Goal: Task Accomplishment & Management: Manage account settings

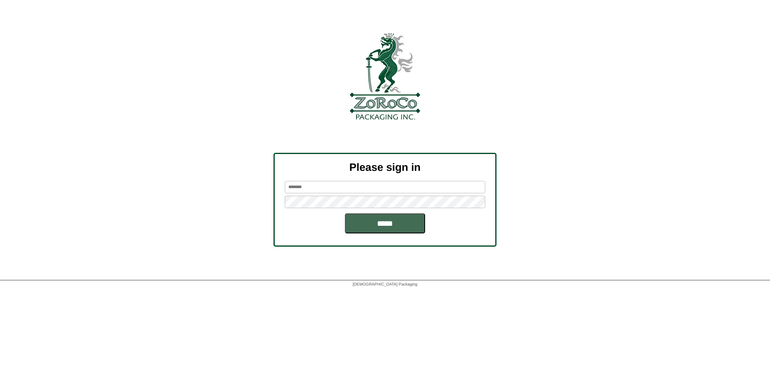
click at [388, 225] on input "*****" at bounding box center [385, 223] width 80 height 20
click at [358, 186] on input "text" at bounding box center [385, 187] width 200 height 12
click at [320, 188] on input "text" at bounding box center [385, 187] width 200 height 12
type input "******"
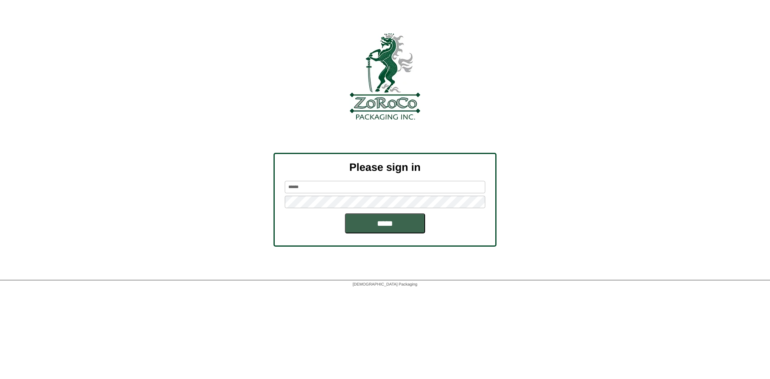
click at [345, 213] on input "*****" at bounding box center [385, 223] width 80 height 20
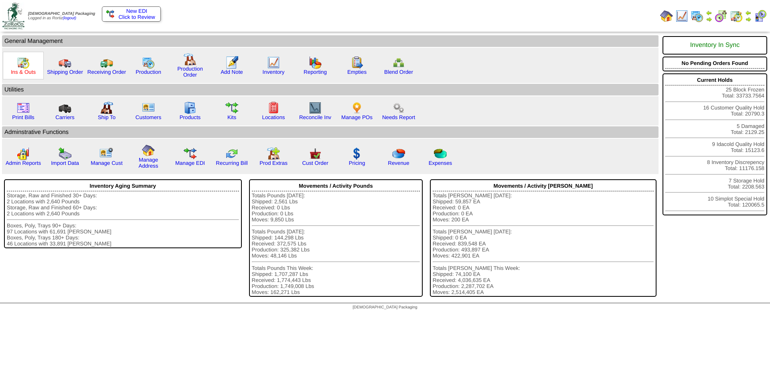
click at [22, 72] on link "Ins & Outs" at bounding box center [23, 72] width 25 height 6
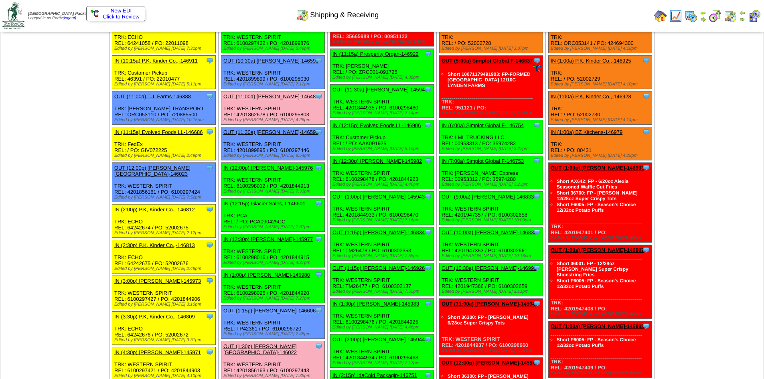
scroll to position [160, 0]
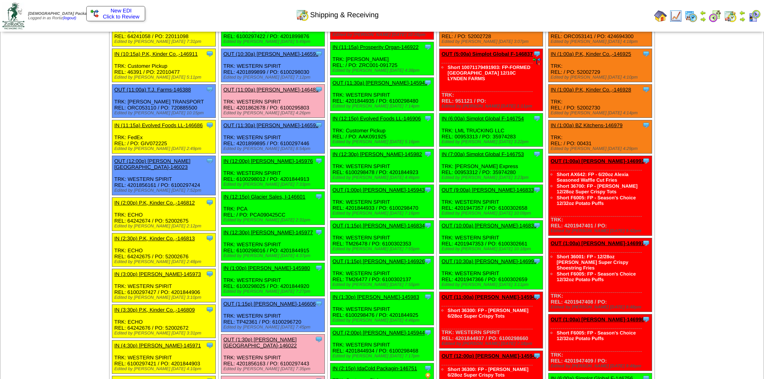
click at [261, 303] on link "OUT (1:15p) [PERSON_NAME]-146606" at bounding box center [269, 304] width 92 height 6
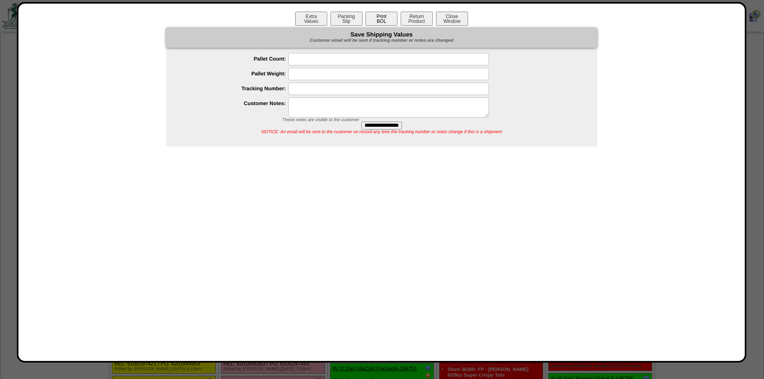
click at [376, 18] on button "Print BOL" at bounding box center [381, 19] width 32 height 14
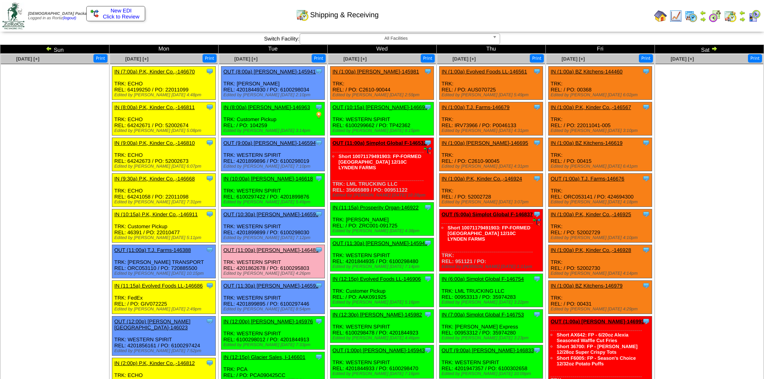
click at [741, 19] on img at bounding box center [742, 19] width 6 height 6
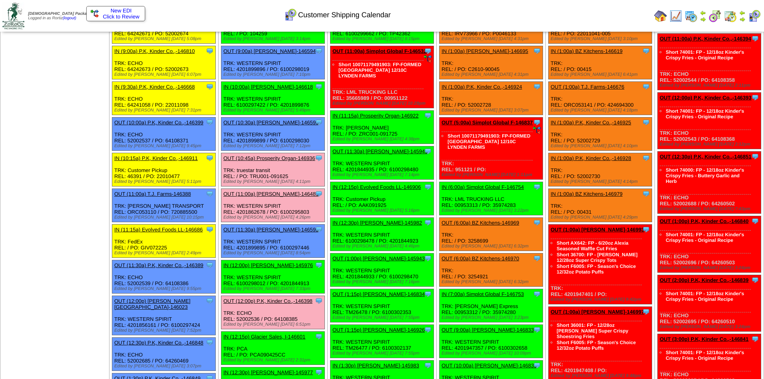
scroll to position [80, 0]
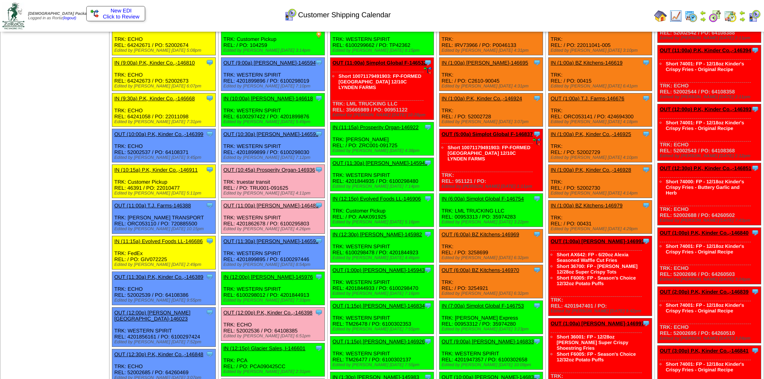
click at [253, 168] on link "OUT (10:45a) Prosperity Organ-146936" at bounding box center [269, 170] width 92 height 6
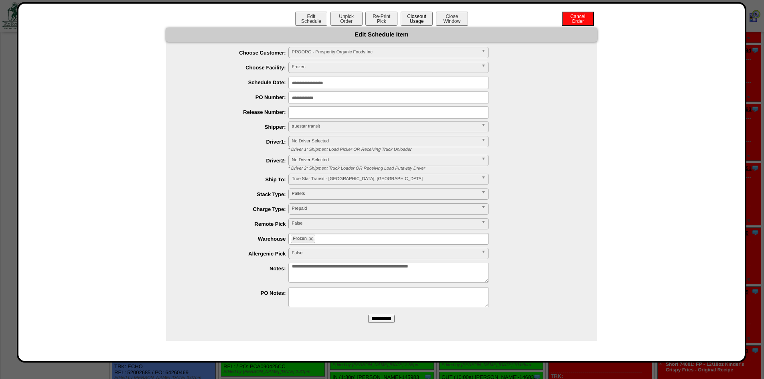
click at [421, 19] on button "Closeout Usage" at bounding box center [417, 19] width 32 height 14
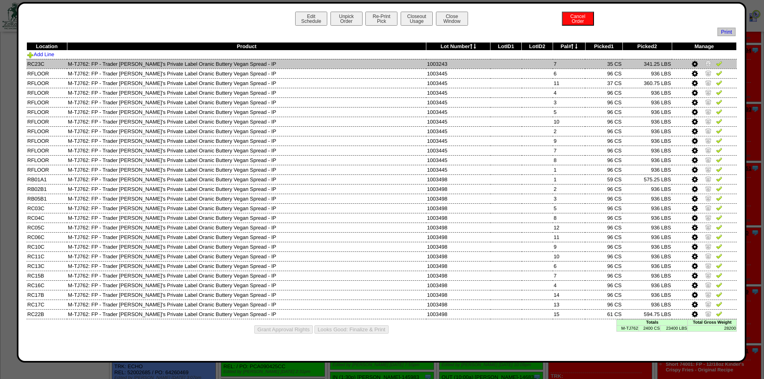
click at [716, 65] on img at bounding box center [719, 63] width 6 height 6
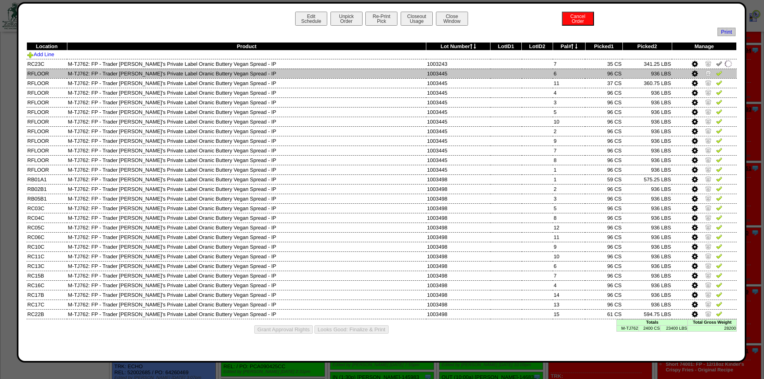
click at [719, 72] on img at bounding box center [719, 73] width 6 height 6
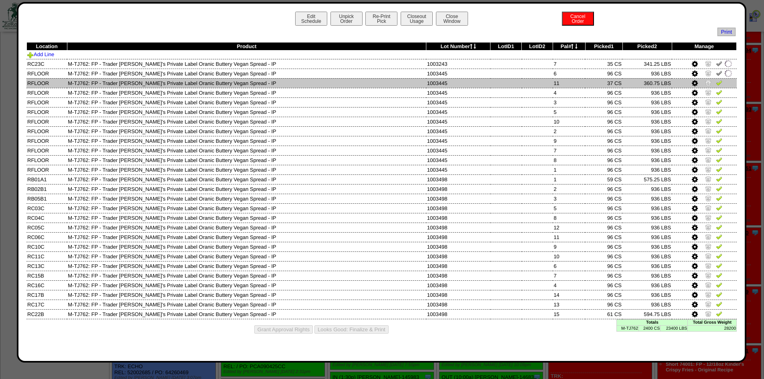
click at [719, 80] on img at bounding box center [719, 82] width 6 height 6
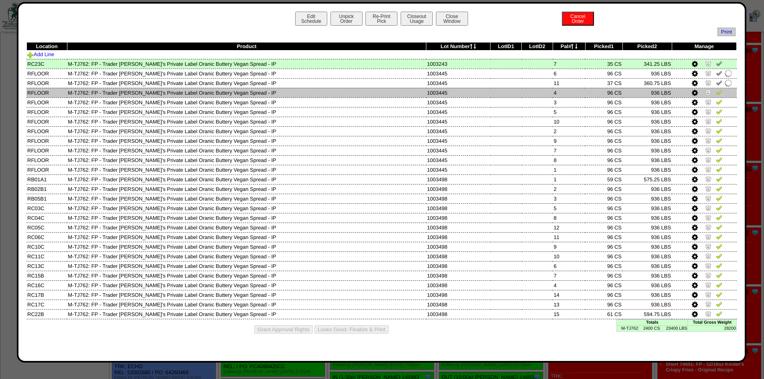
click at [717, 91] on img at bounding box center [719, 92] width 6 height 6
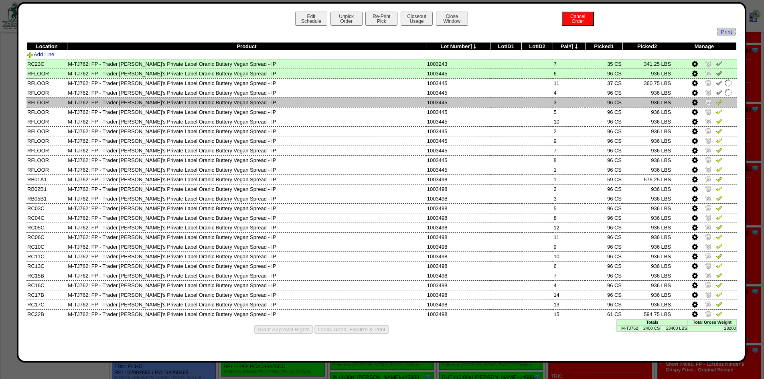
click at [717, 100] on img at bounding box center [719, 102] width 6 height 6
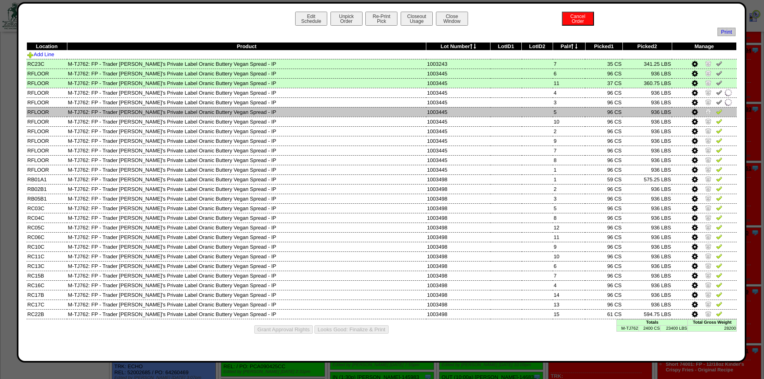
drag, startPoint x: 717, startPoint y: 110, endPoint x: 717, endPoint y: 114, distance: 4.4
click at [717, 110] on img at bounding box center [719, 111] width 6 height 6
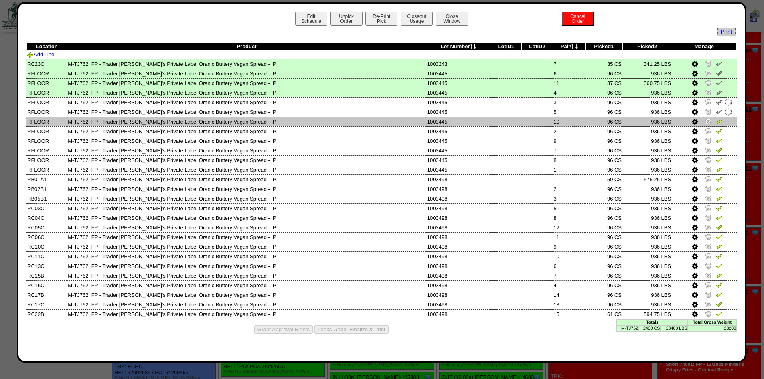
click at [717, 121] on img at bounding box center [719, 121] width 6 height 6
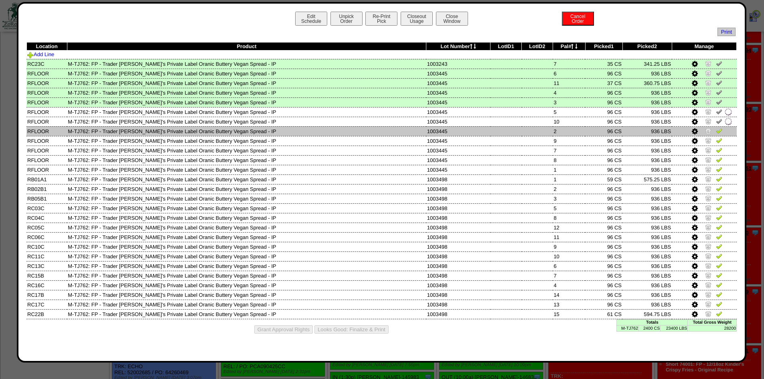
click at [716, 131] on img at bounding box center [719, 131] width 6 height 6
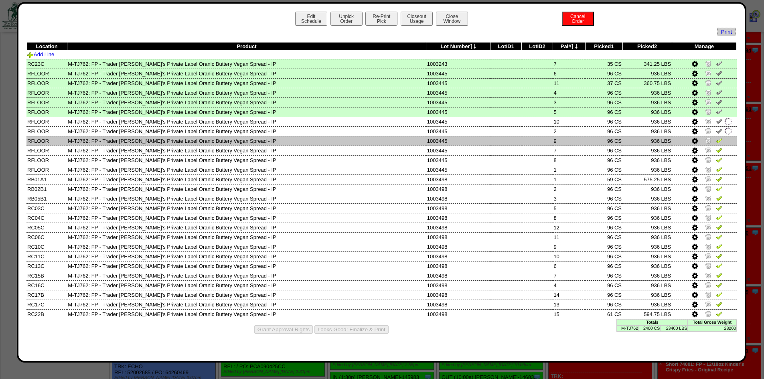
click at [716, 140] on img at bounding box center [719, 140] width 6 height 6
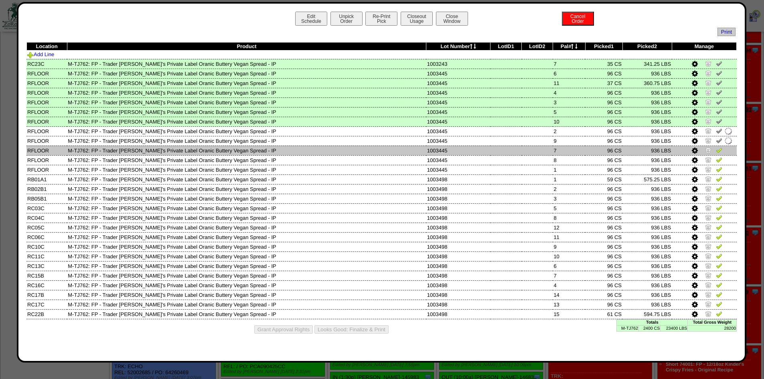
click at [719, 150] on img at bounding box center [719, 150] width 6 height 6
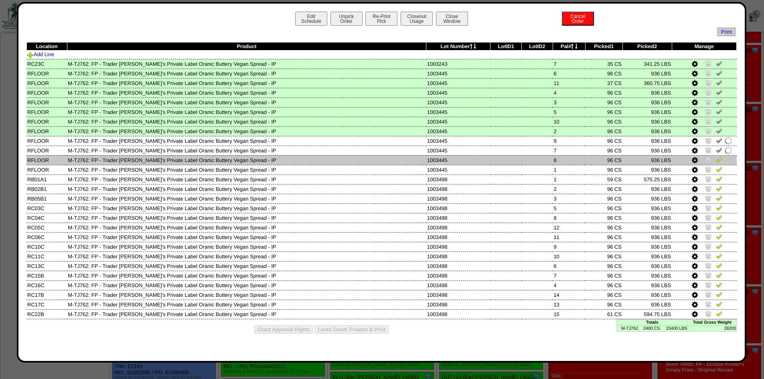
click at [719, 158] on img at bounding box center [719, 159] width 6 height 6
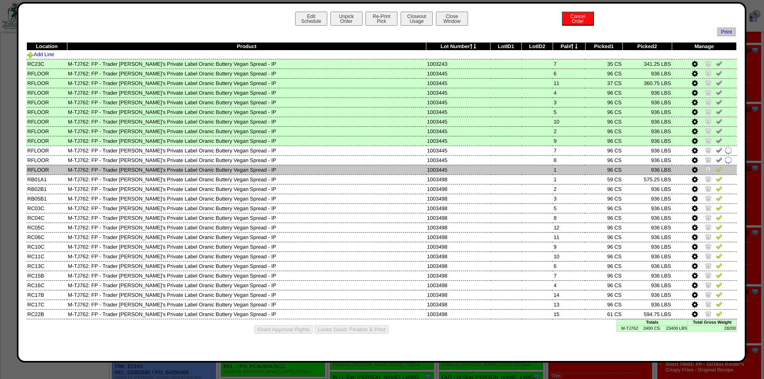
click at [719, 168] on img at bounding box center [719, 169] width 6 height 6
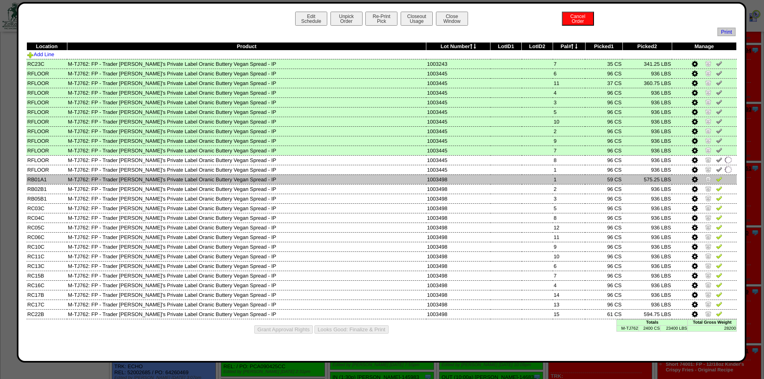
click at [716, 178] on img at bounding box center [719, 179] width 6 height 6
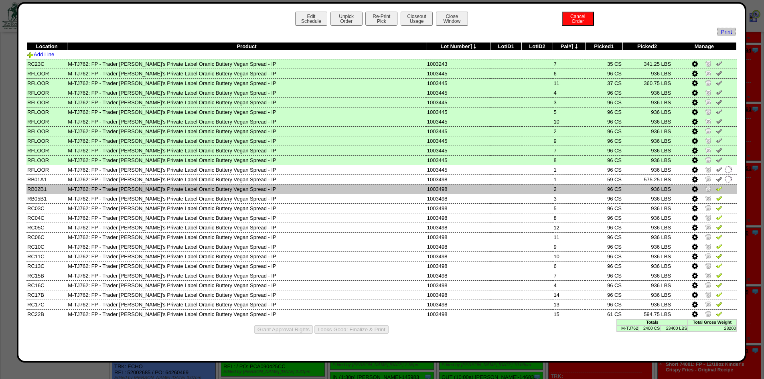
click at [716, 191] on img at bounding box center [719, 188] width 6 height 6
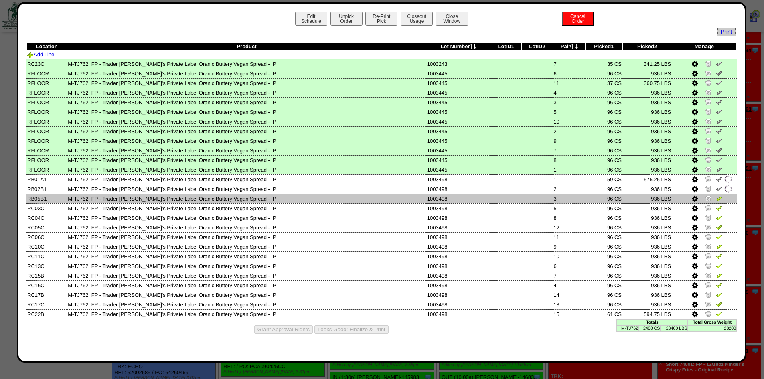
click at [716, 200] on img at bounding box center [719, 198] width 6 height 6
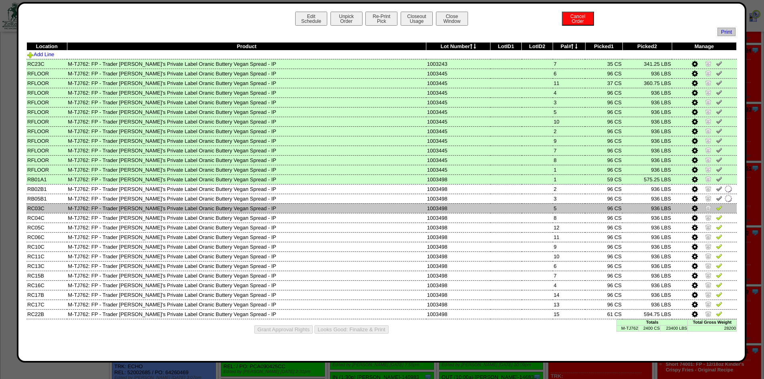
click at [716, 210] on img at bounding box center [719, 207] width 6 height 6
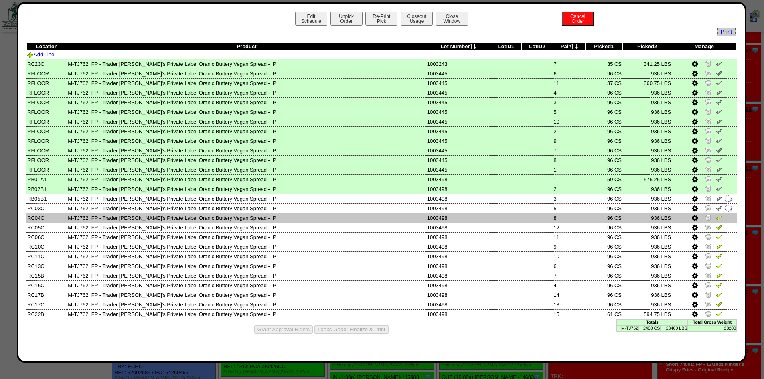
click at [716, 219] on img at bounding box center [719, 217] width 6 height 6
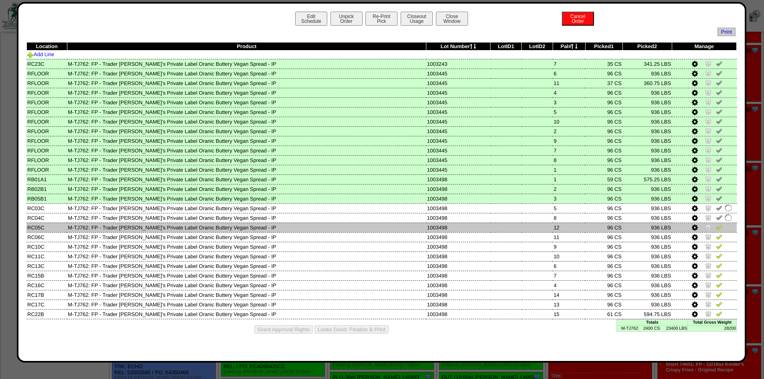
click at [716, 227] on img at bounding box center [719, 227] width 6 height 6
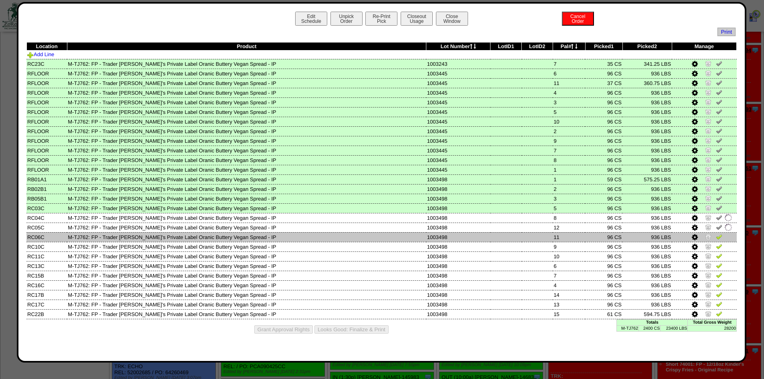
click at [718, 239] on img at bounding box center [719, 236] width 6 height 6
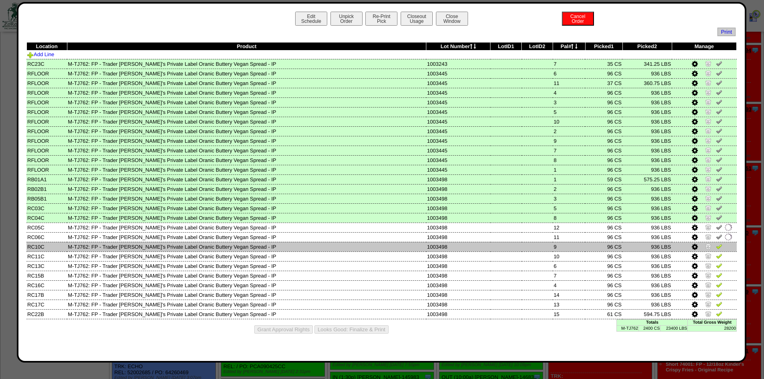
click at [718, 245] on img at bounding box center [719, 246] width 6 height 6
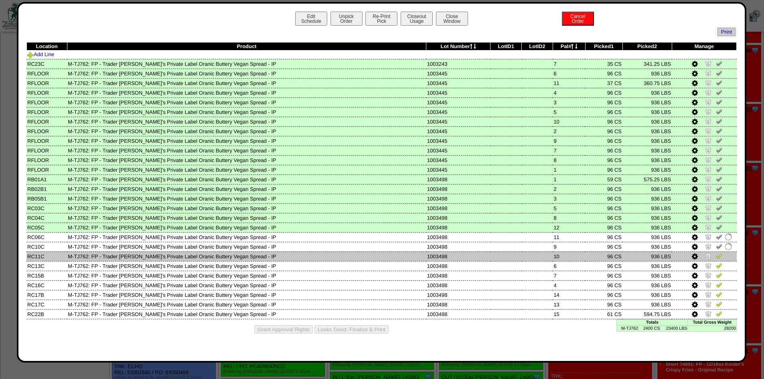
click at [717, 254] on img at bounding box center [719, 256] width 6 height 6
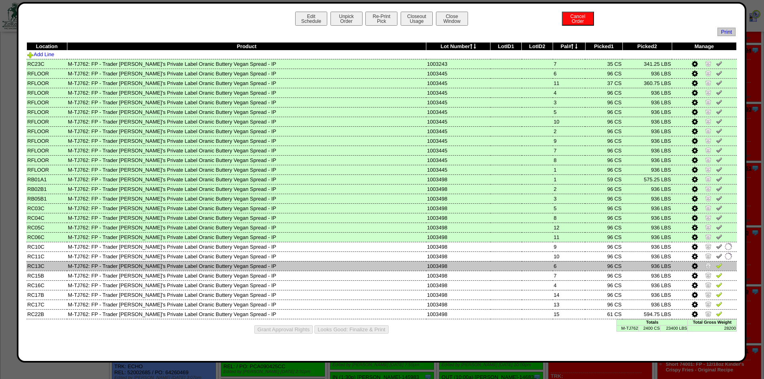
click at [716, 266] on img at bounding box center [719, 265] width 6 height 6
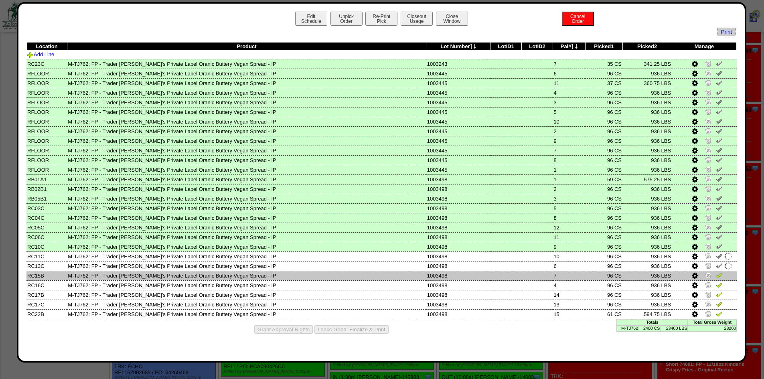
click at [716, 276] on img at bounding box center [719, 275] width 6 height 6
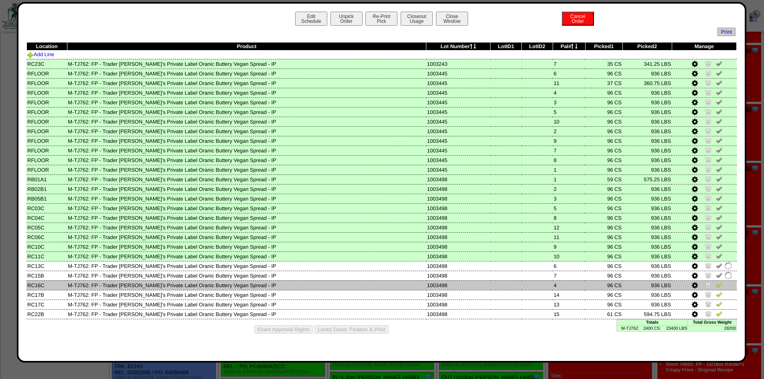
click at [716, 283] on img at bounding box center [719, 284] width 6 height 6
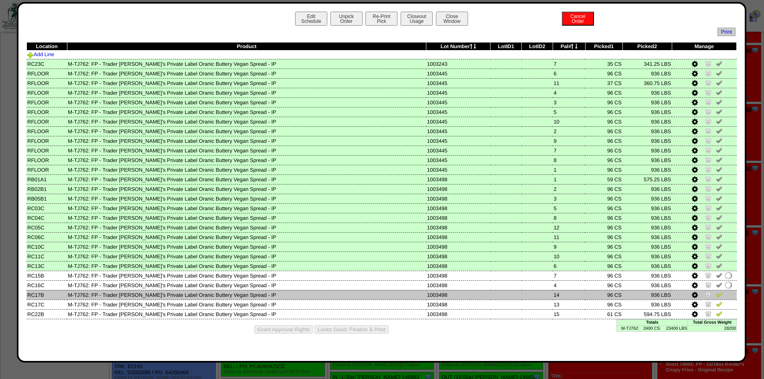
click at [716, 296] on img at bounding box center [719, 294] width 6 height 6
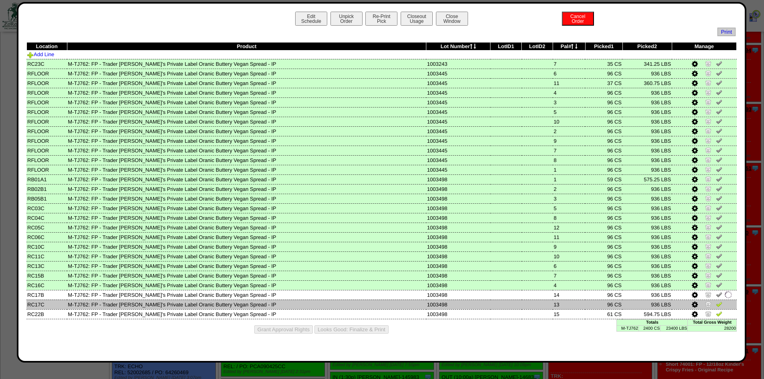
click at [716, 304] on img at bounding box center [719, 304] width 6 height 6
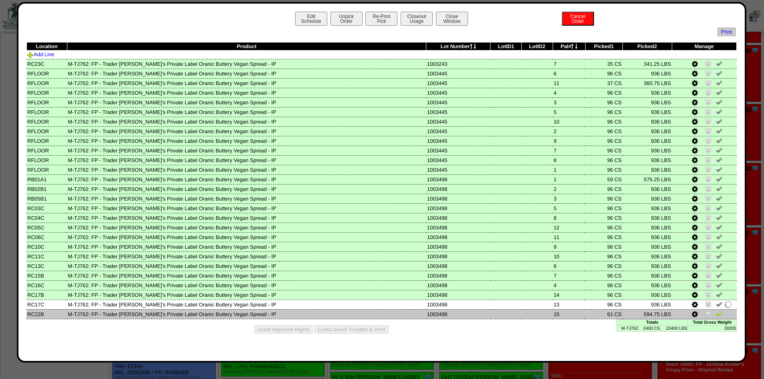
click at [718, 314] on img at bounding box center [719, 313] width 6 height 6
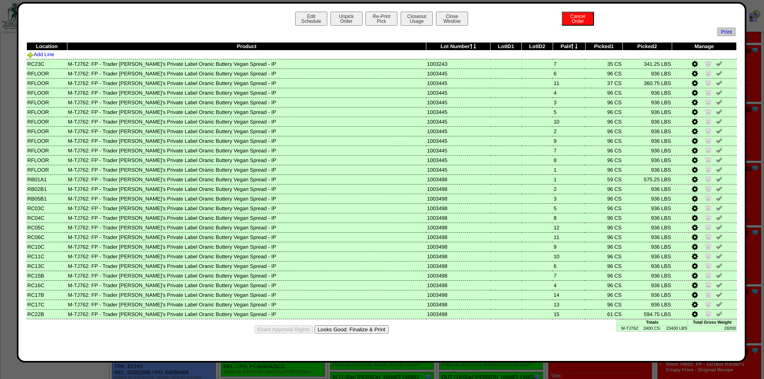
click at [359, 328] on button "Looks Good: Finalize & Print" at bounding box center [351, 329] width 74 height 8
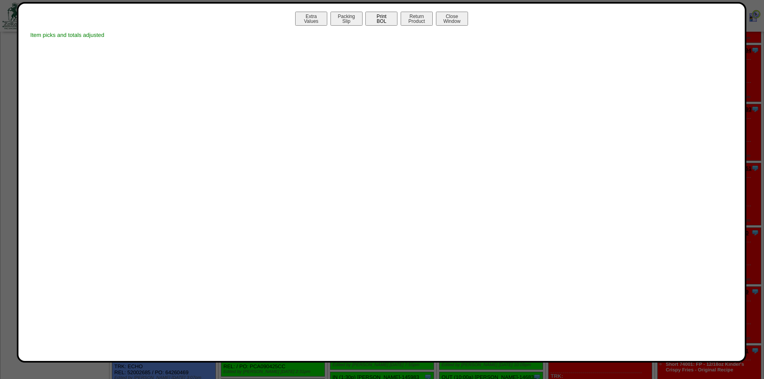
click at [379, 17] on button "Print BOL" at bounding box center [381, 19] width 32 height 14
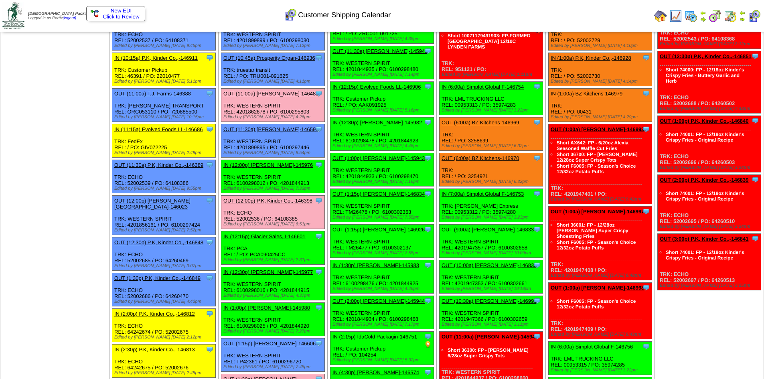
scroll to position [281, 0]
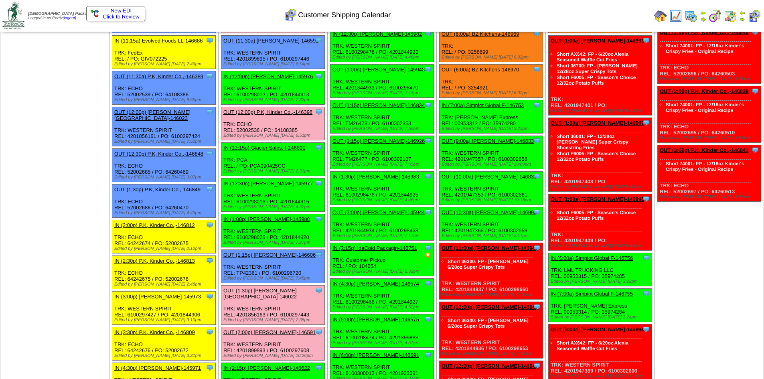
click at [284, 255] on link "OUT (1:15p) [PERSON_NAME]-146606" at bounding box center [269, 255] width 92 height 6
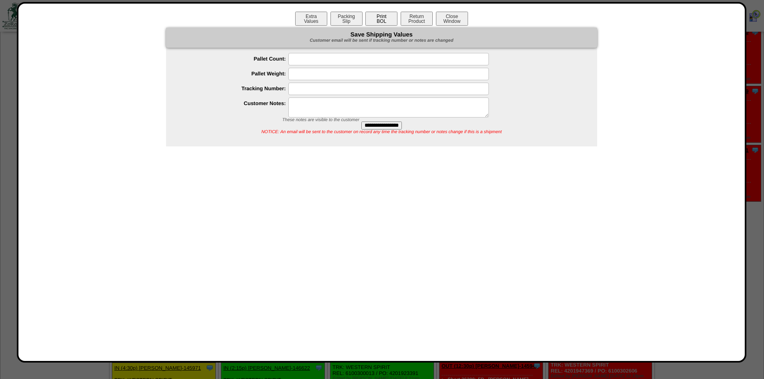
click at [373, 23] on button "Print BOL" at bounding box center [381, 19] width 32 height 14
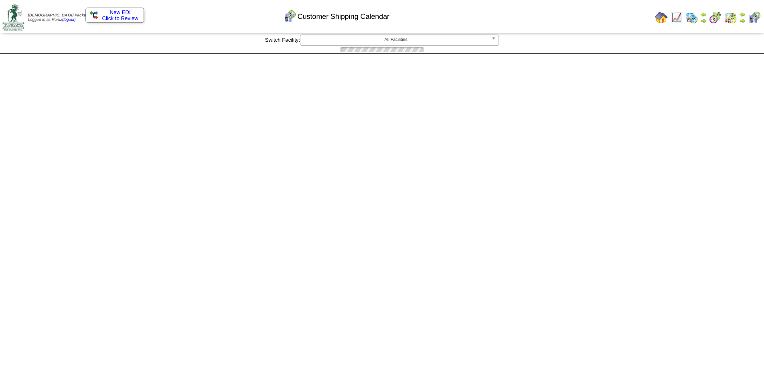
scroll to position [281, 0]
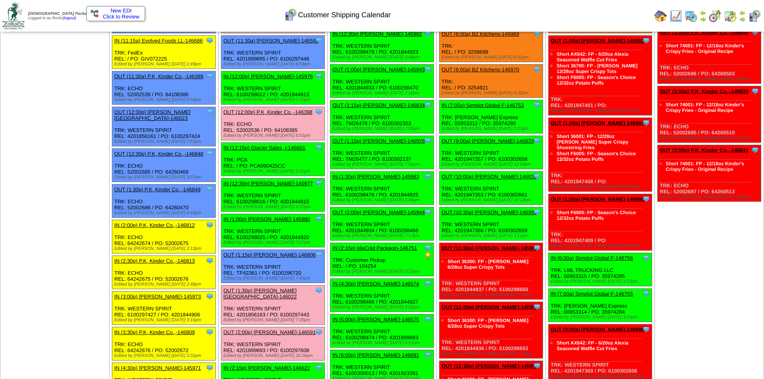
click at [297, 255] on link "OUT (1:15p) [PERSON_NAME]-146606" at bounding box center [269, 255] width 92 height 6
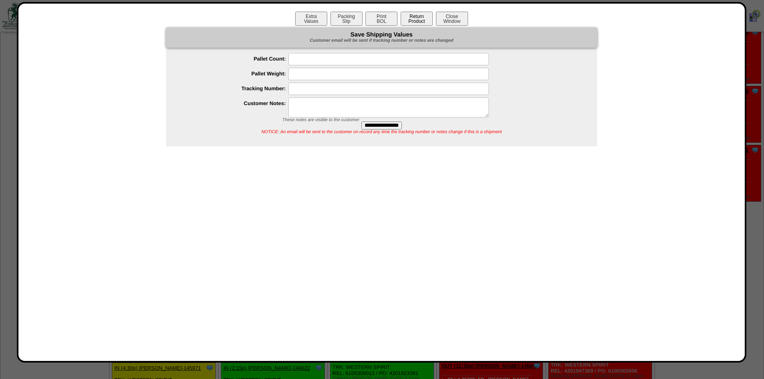
click at [425, 21] on button "Return Product" at bounding box center [417, 19] width 32 height 14
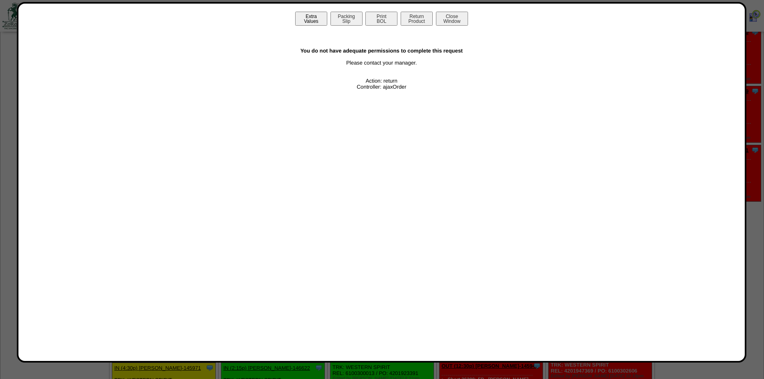
click at [313, 21] on button "Extra Values" at bounding box center [311, 19] width 32 height 14
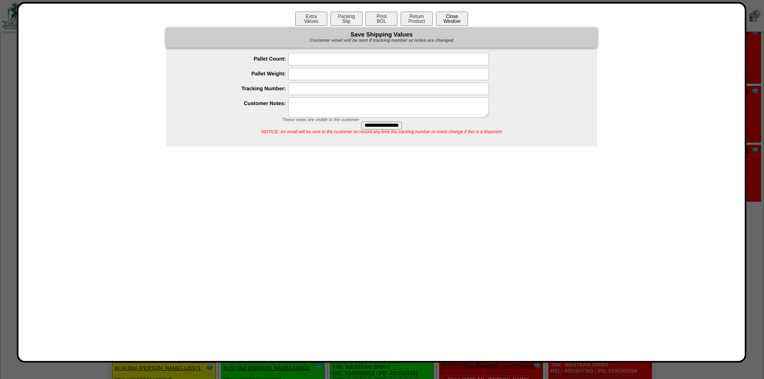
click at [451, 19] on button "Close Window" at bounding box center [452, 19] width 32 height 14
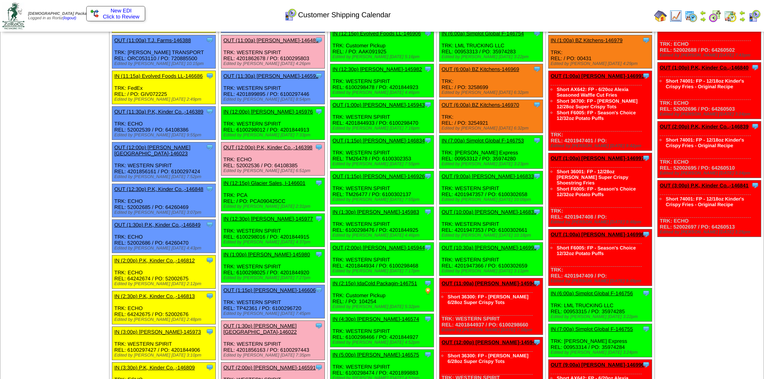
scroll to position [321, 0]
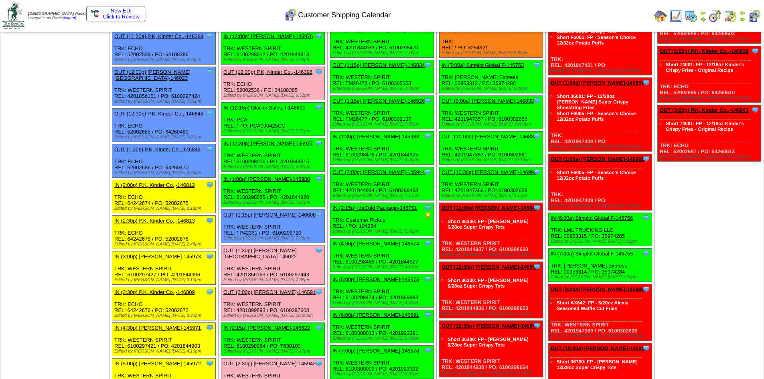
click at [291, 214] on link "OUT (1:15p) [PERSON_NAME]-146606" at bounding box center [269, 215] width 92 height 6
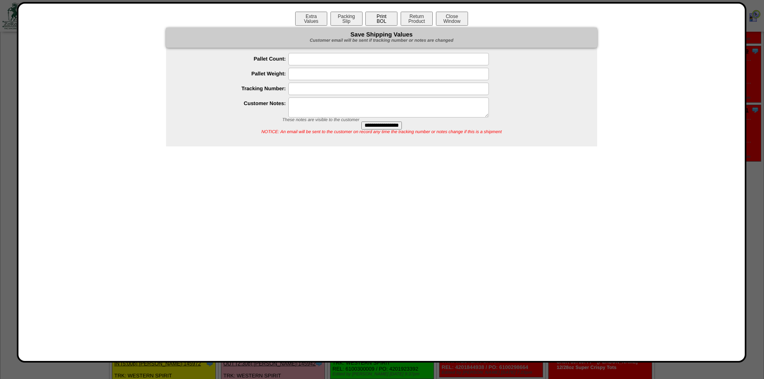
click at [389, 18] on button "Print BOL" at bounding box center [381, 19] width 32 height 14
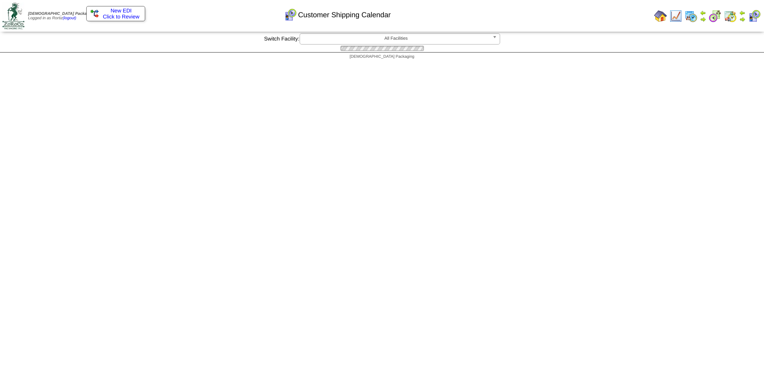
scroll to position [321, 0]
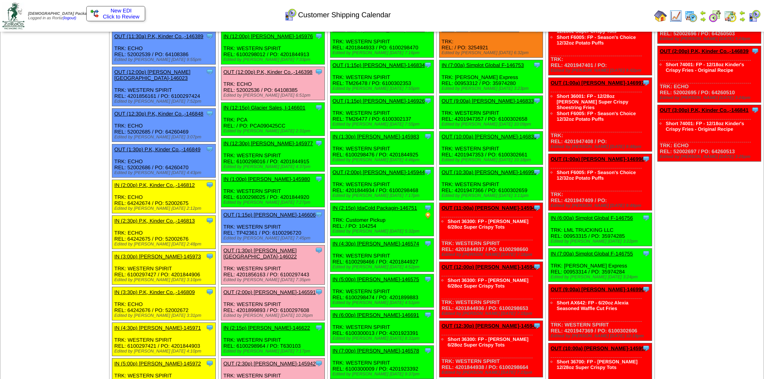
click at [135, 15] on span "Click to Review" at bounding box center [116, 17] width 50 height 6
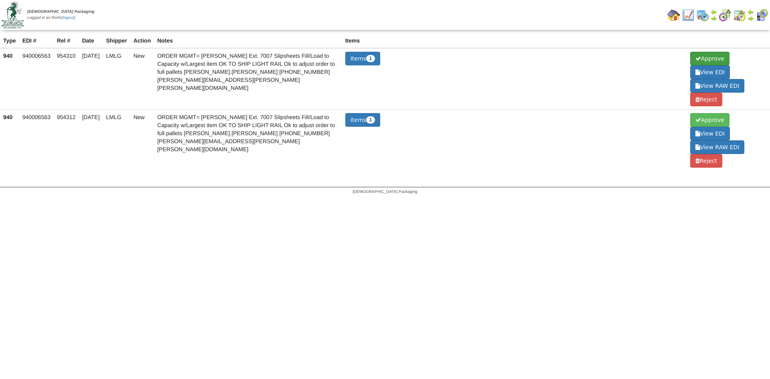
click at [702, 57] on span "Approve" at bounding box center [709, 59] width 39 height 14
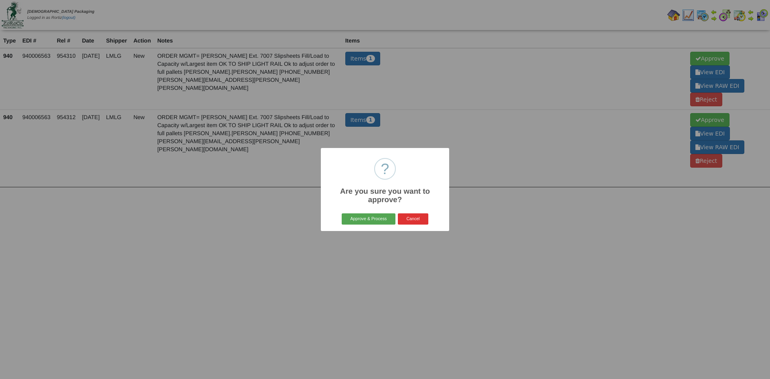
click at [387, 215] on button "Approve & Process" at bounding box center [368, 218] width 53 height 11
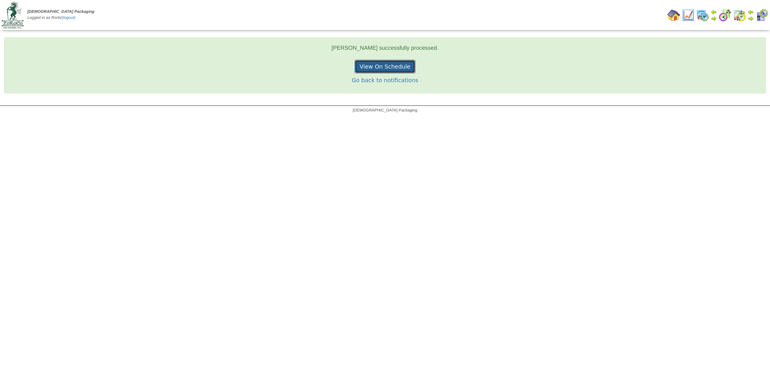
click at [393, 65] on link "View On Schedule" at bounding box center [384, 67] width 61 height 14
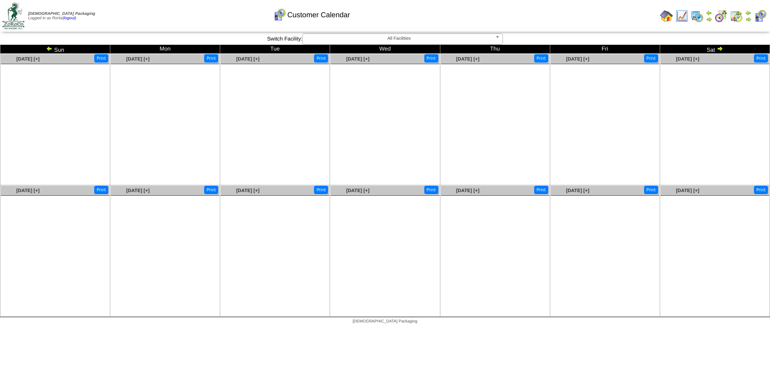
click at [665, 14] on img at bounding box center [666, 16] width 13 height 13
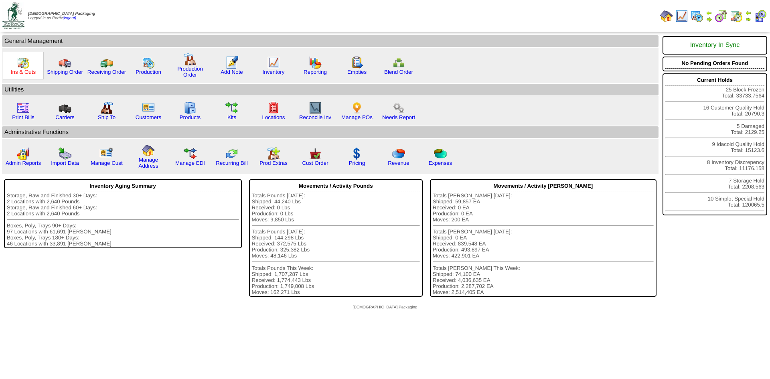
click at [22, 72] on link "Ins & Outs" at bounding box center [23, 72] width 25 height 6
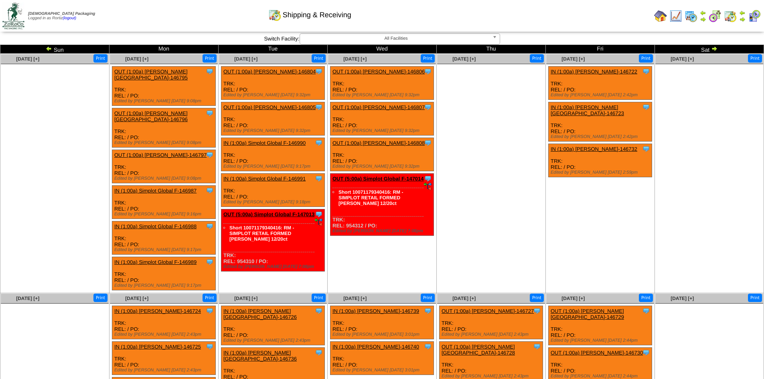
click at [663, 14] on img at bounding box center [660, 16] width 13 height 13
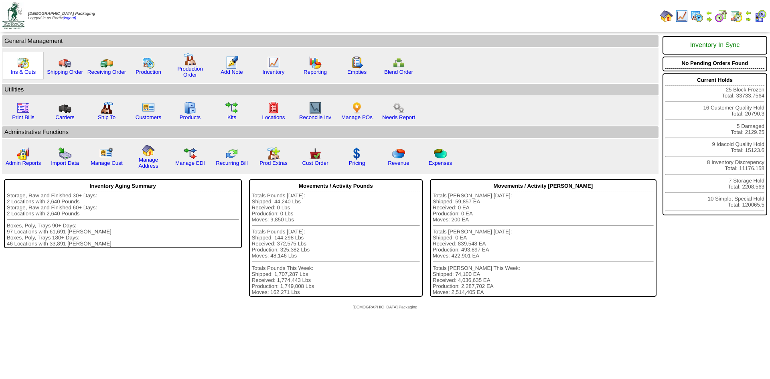
click at [23, 62] on img at bounding box center [23, 62] width 13 height 13
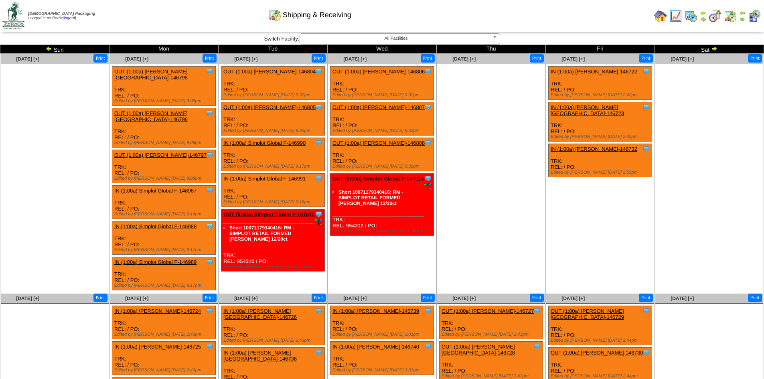
click at [51, 50] on img at bounding box center [49, 48] width 6 height 6
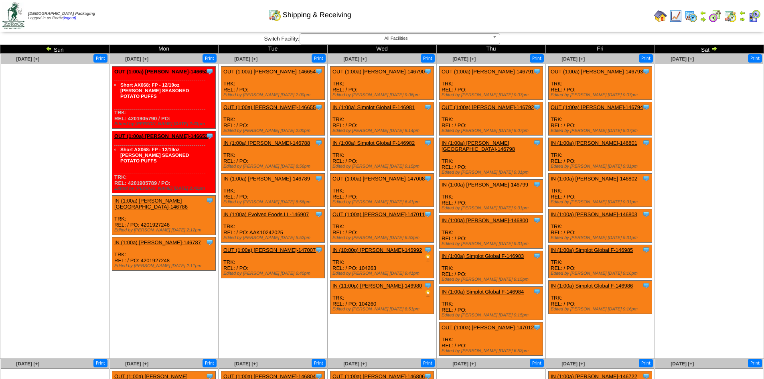
click at [51, 50] on img at bounding box center [49, 48] width 6 height 6
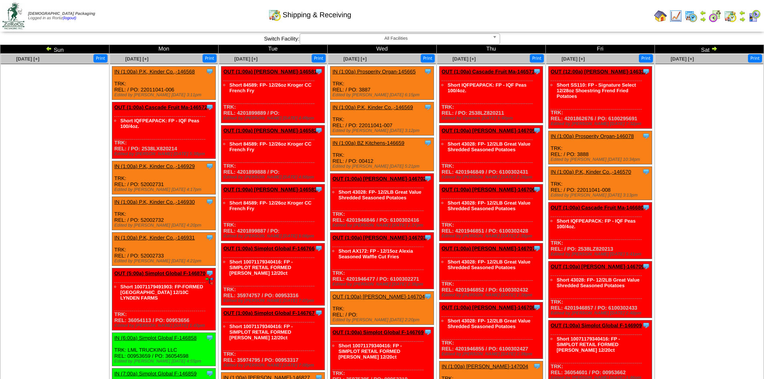
click at [50, 48] on img at bounding box center [49, 48] width 6 height 6
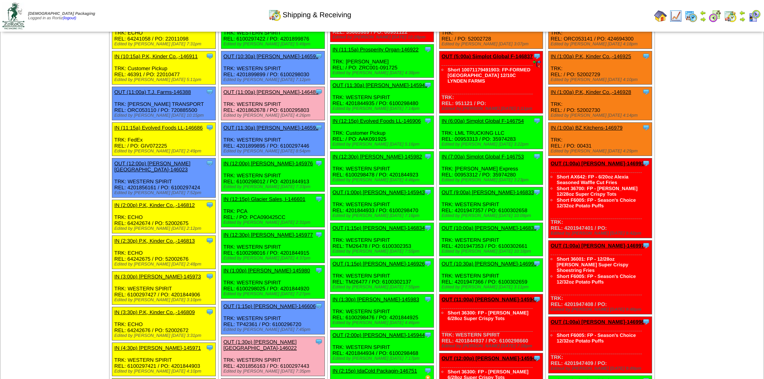
scroll to position [200, 0]
